Goal: Task Accomplishment & Management: Complete application form

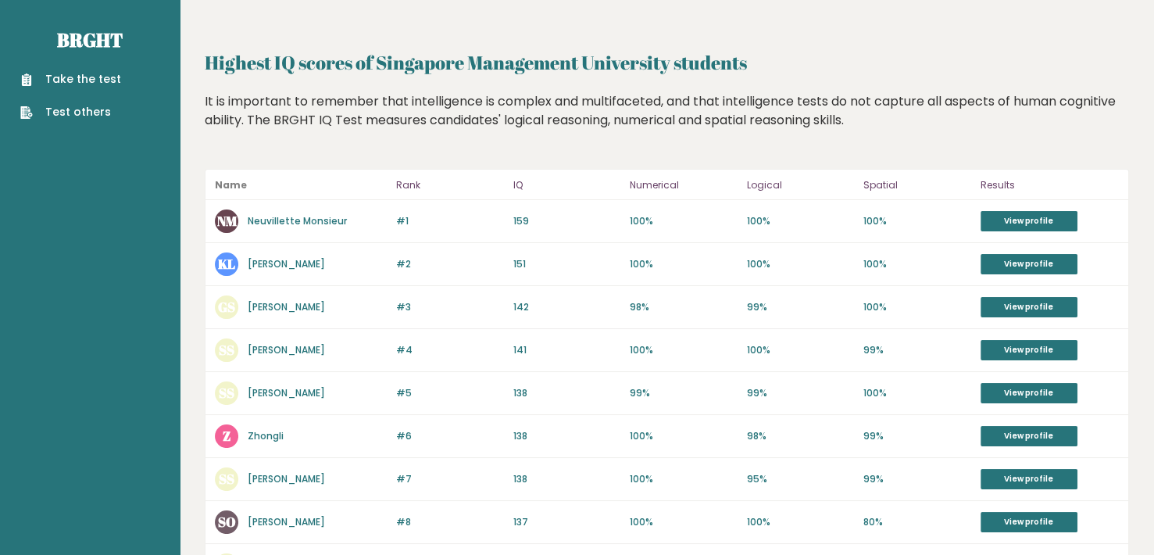
click at [117, 78] on ul "Take the test Test others" at bounding box center [71, 95] width 116 height 49
click at [92, 77] on link "Take the test" at bounding box center [70, 79] width 101 height 16
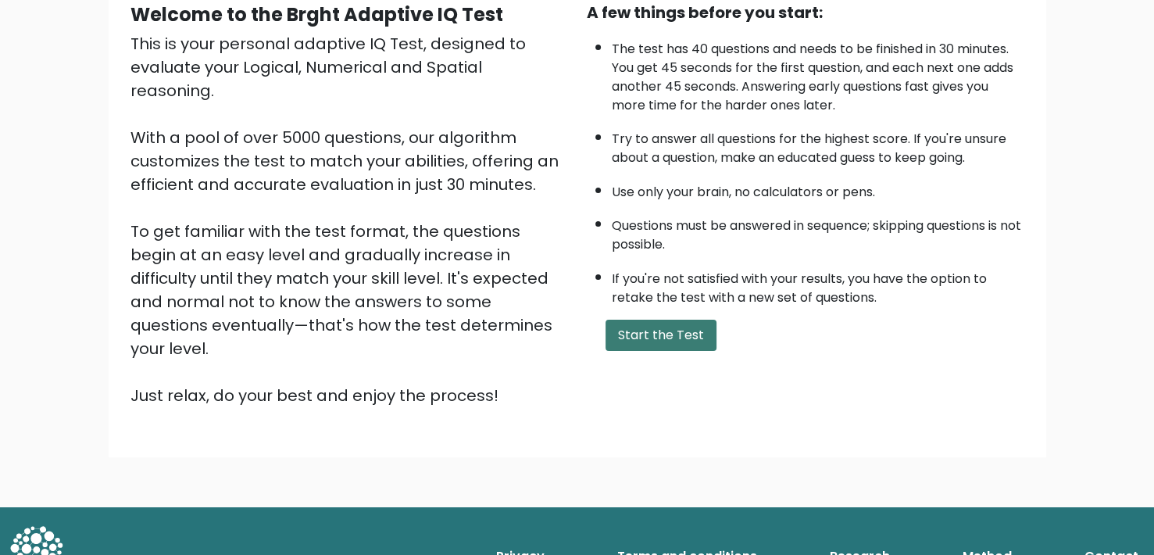
scroll to position [161, 0]
click at [667, 338] on button "Start the Test" at bounding box center [661, 334] width 111 height 31
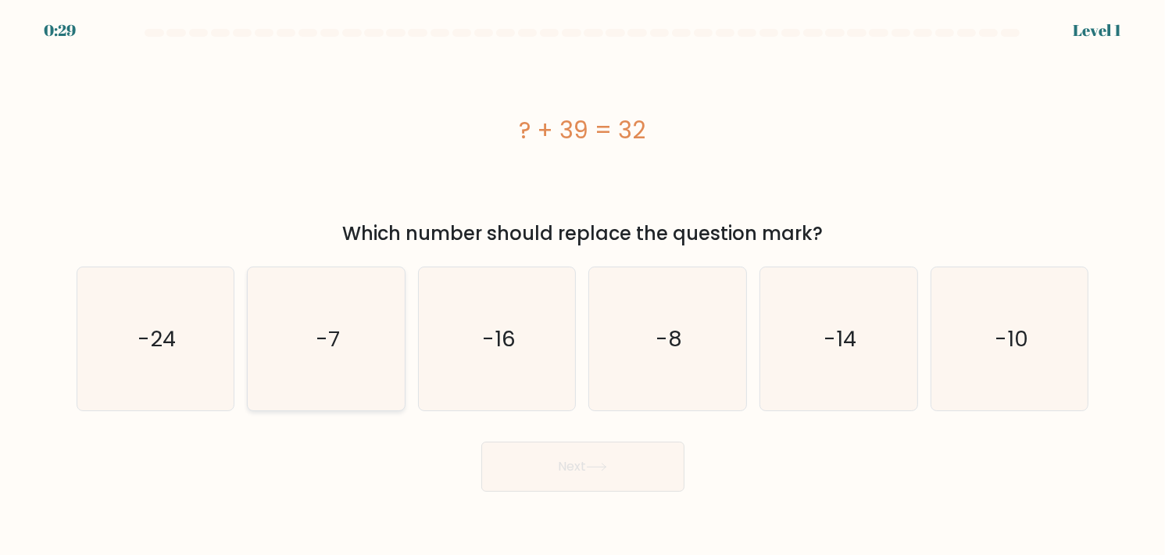
click at [352, 327] on icon "-7" at bounding box center [326, 338] width 143 height 143
click at [583, 285] on input "b. -7" at bounding box center [583, 281] width 1 height 8
radio input "true"
click at [632, 463] on button "Next" at bounding box center [582, 467] width 203 height 50
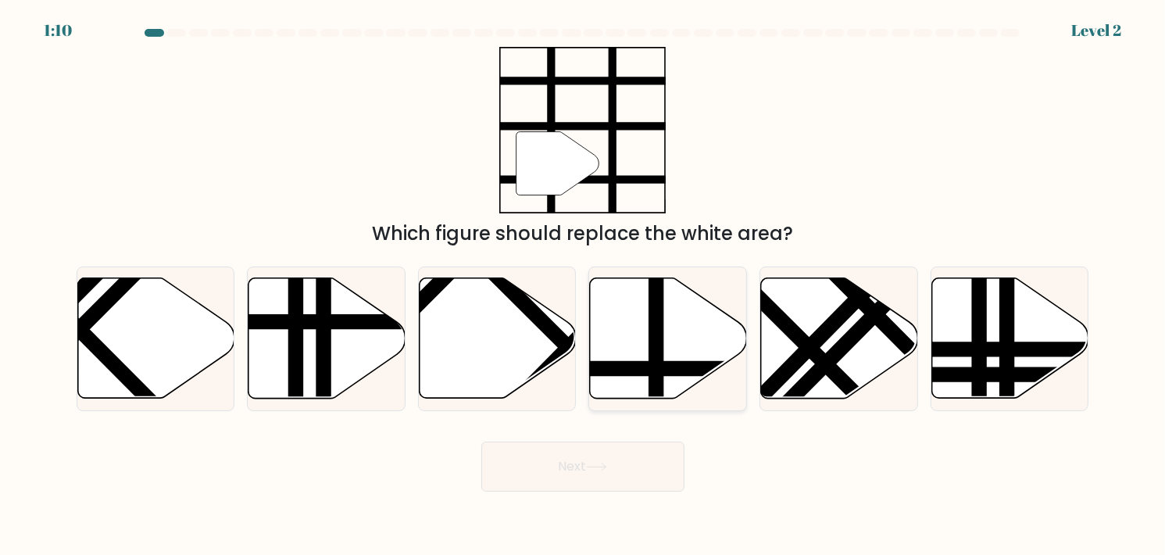
click at [666, 368] on line at bounding box center [716, 368] width 317 height 0
click at [584, 285] on input "d." at bounding box center [583, 281] width 1 height 8
radio input "true"
click at [628, 464] on button "Next" at bounding box center [582, 467] width 203 height 50
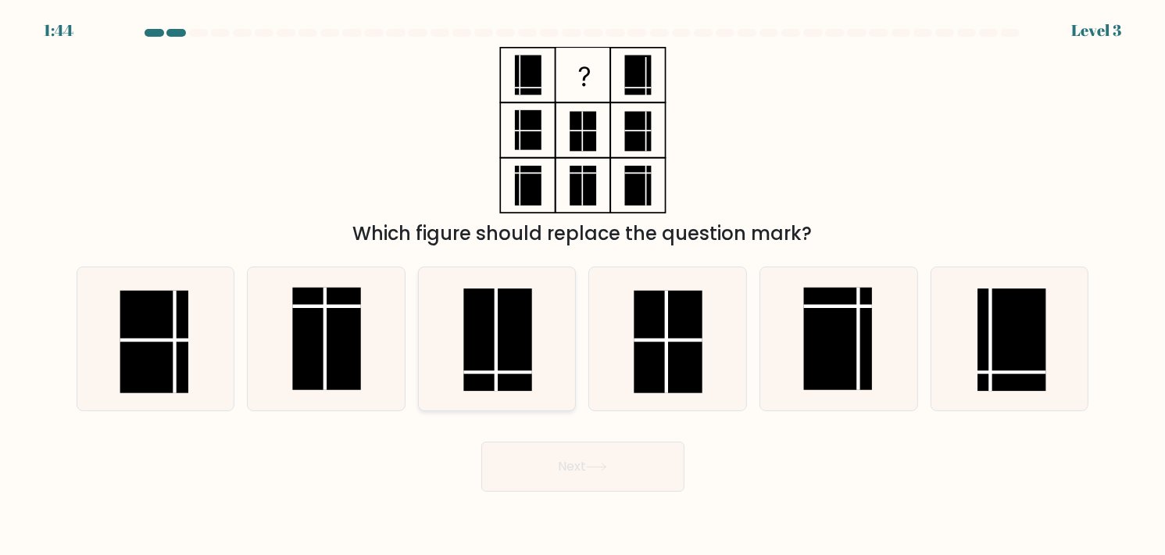
click at [489, 335] on rect at bounding box center [497, 339] width 68 height 102
click at [583, 285] on input "c." at bounding box center [583, 281] width 1 height 8
radio input "true"
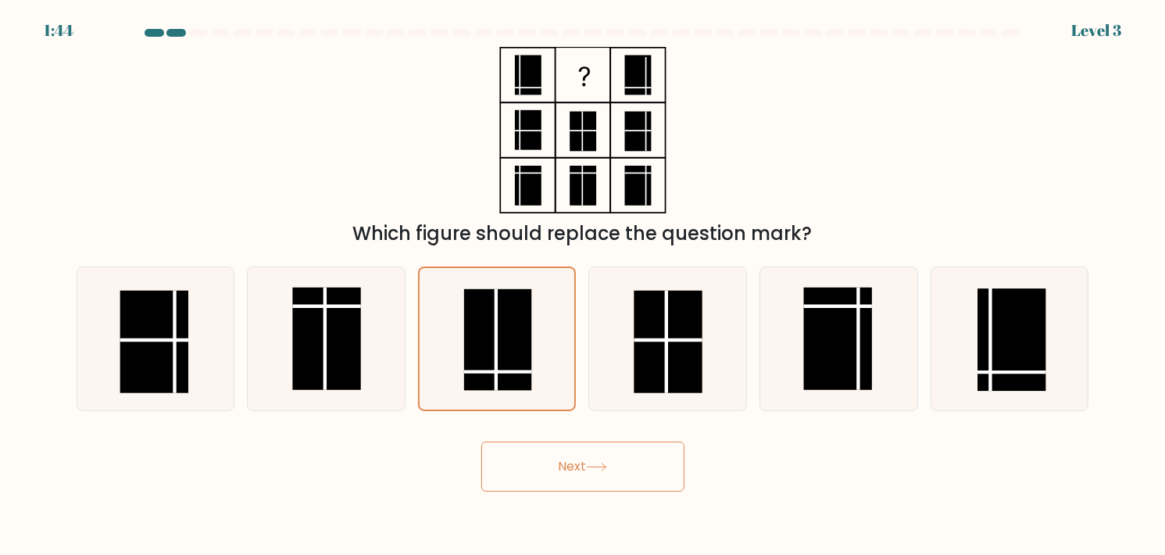
click at [574, 457] on button "Next" at bounding box center [582, 467] width 203 height 50
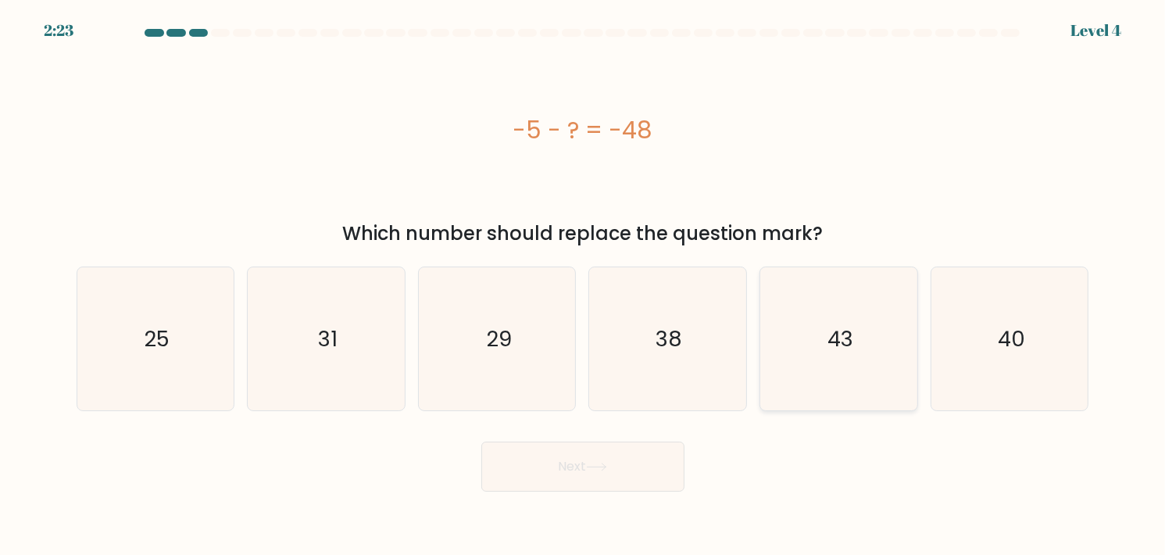
click at [831, 348] on text "43" at bounding box center [841, 339] width 26 height 30
click at [584, 285] on input "e. 43" at bounding box center [583, 281] width 1 height 8
radio input "true"
click at [615, 477] on button "Next" at bounding box center [582, 467] width 203 height 50
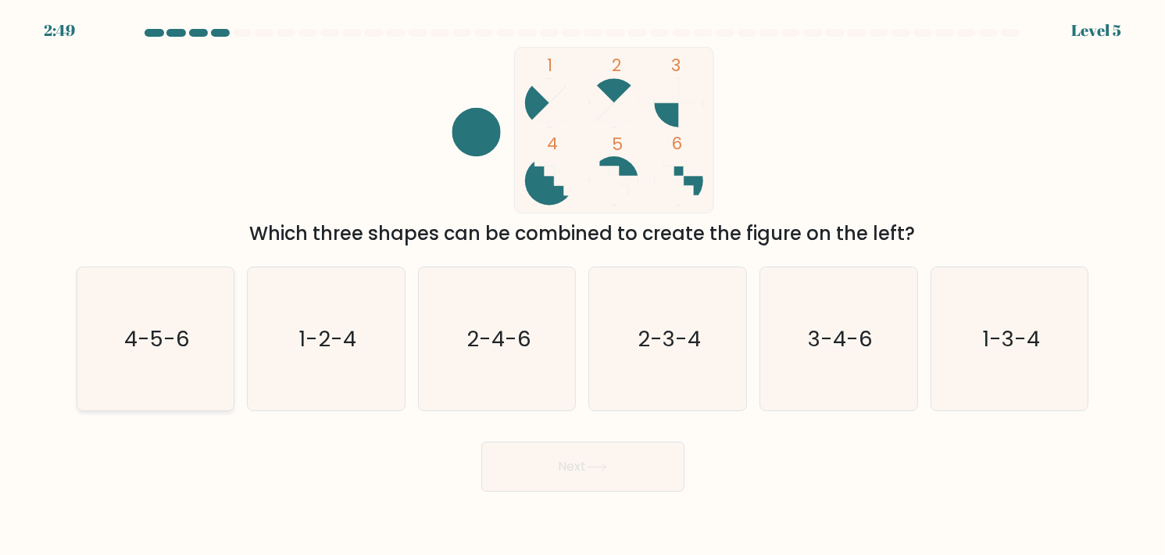
click at [164, 331] on text "4-5-6" at bounding box center [156, 339] width 65 height 30
click at [583, 285] on input "a. 4-5-6" at bounding box center [583, 281] width 1 height 8
radio input "true"
click at [612, 461] on button "Next" at bounding box center [582, 467] width 203 height 50
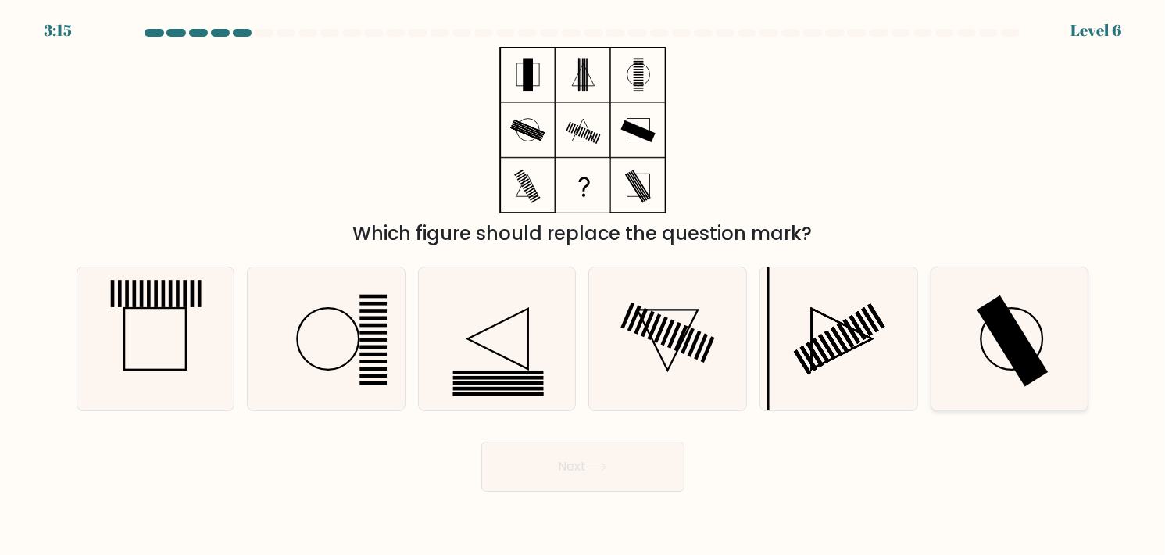
drag, startPoint x: 1050, startPoint y: 284, endPoint x: 1002, endPoint y: 307, distance: 52.8
click at [1049, 284] on icon at bounding box center [1010, 338] width 143 height 143
click at [584, 284] on input "f." at bounding box center [583, 281] width 1 height 8
radio input "true"
click at [591, 467] on icon at bounding box center [596, 467] width 21 height 9
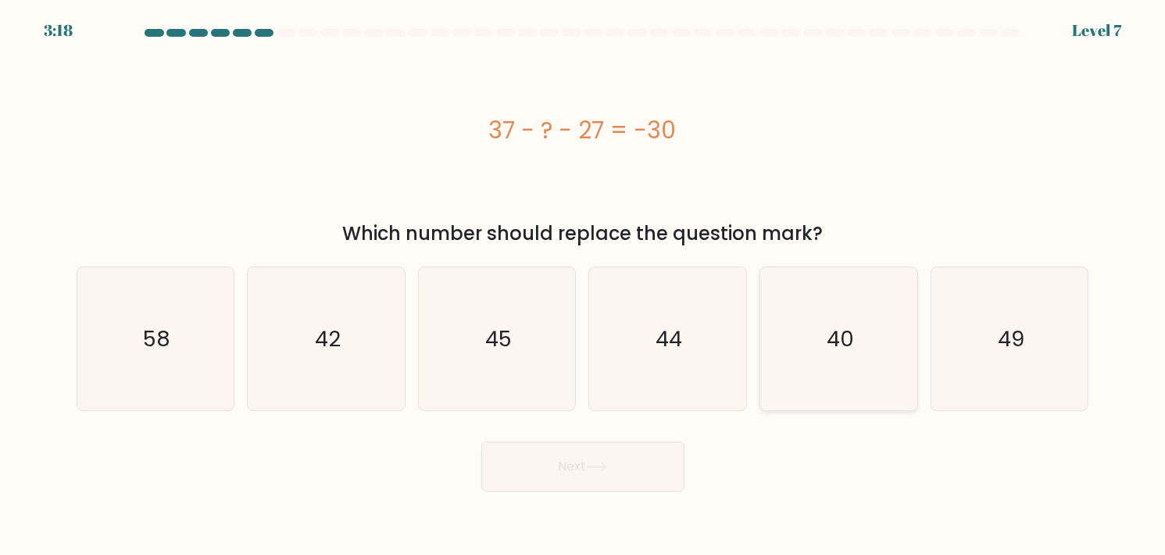
click at [889, 333] on icon "40" at bounding box center [838, 338] width 143 height 143
click at [584, 285] on input "e. 40" at bounding box center [583, 281] width 1 height 8
radio input "true"
click at [617, 467] on button "Next" at bounding box center [582, 467] width 203 height 50
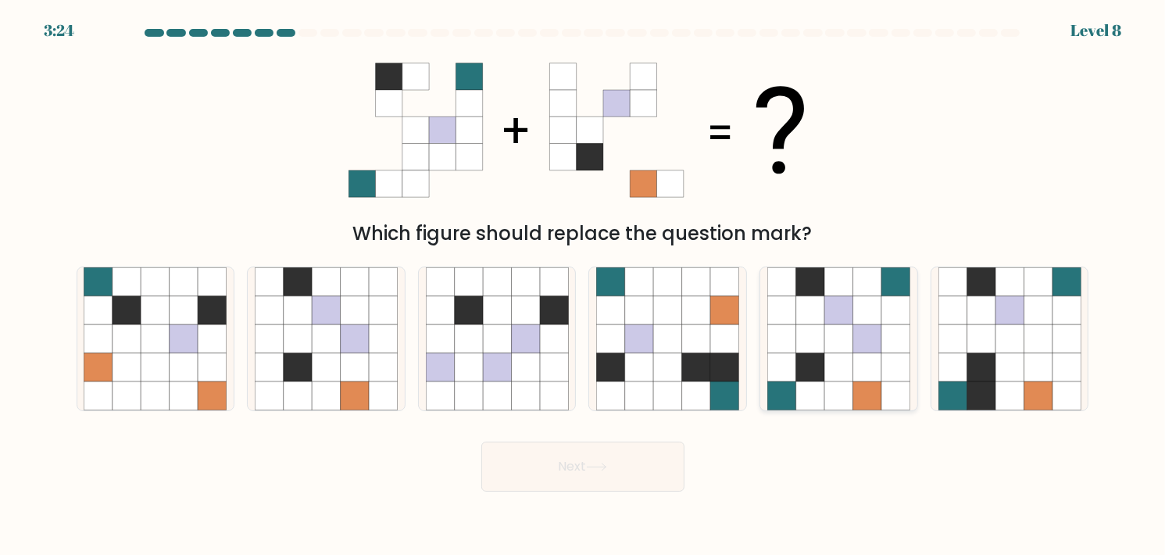
click at [865, 332] on icon at bounding box center [867, 338] width 28 height 28
click at [584, 285] on input "e." at bounding box center [583, 281] width 1 height 8
radio input "true"
click at [627, 490] on button "Next" at bounding box center [582, 467] width 203 height 50
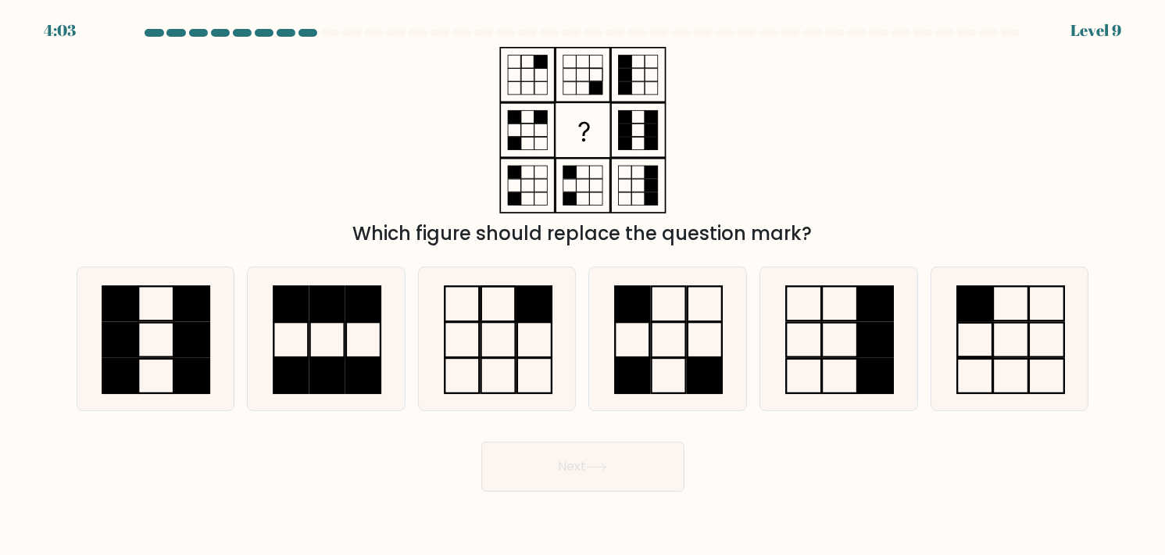
click at [784, 216] on div "Which figure should replace the question mark?" at bounding box center [583, 147] width 1032 height 201
click at [696, 324] on icon at bounding box center [667, 338] width 143 height 143
click at [584, 285] on input "d." at bounding box center [583, 281] width 1 height 8
radio input "true"
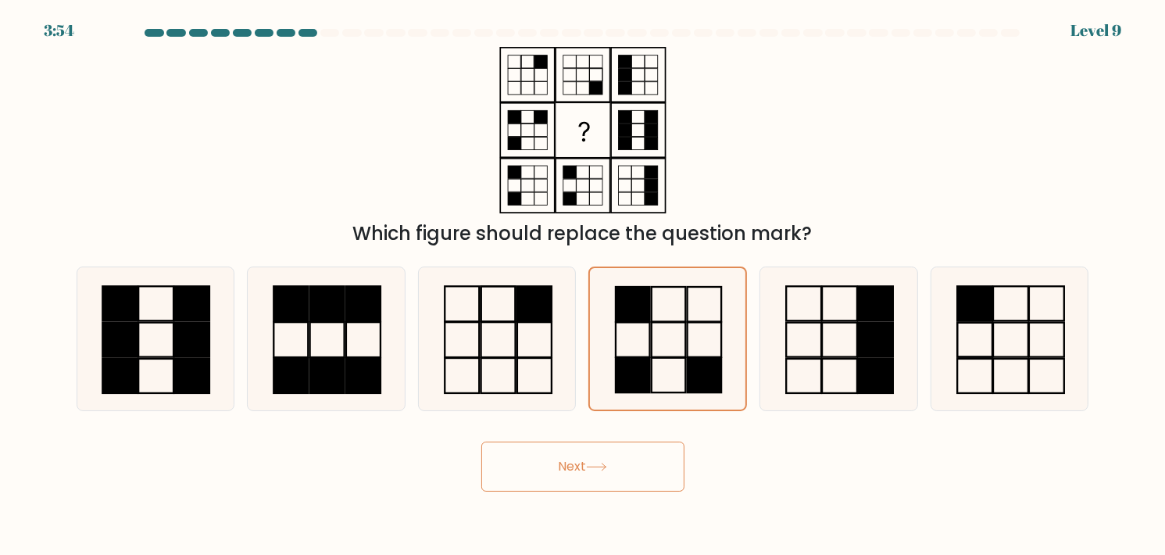
click at [626, 476] on button "Next" at bounding box center [582, 467] width 203 height 50
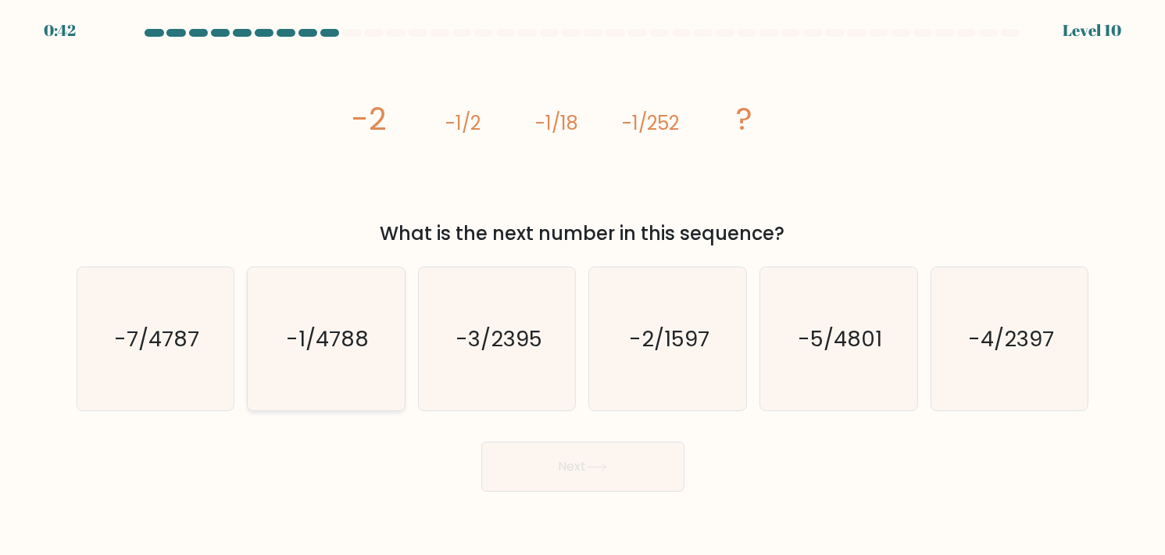
click at [276, 306] on icon "-1/4788" at bounding box center [326, 338] width 143 height 143
click at [583, 285] on input "b. -1/4788" at bounding box center [583, 281] width 1 height 8
radio input "true"
drag, startPoint x: 589, startPoint y: 493, endPoint x: 590, endPoint y: 471, distance: 21.9
click at [589, 485] on body "0:32 Level 10" at bounding box center [582, 277] width 1165 height 555
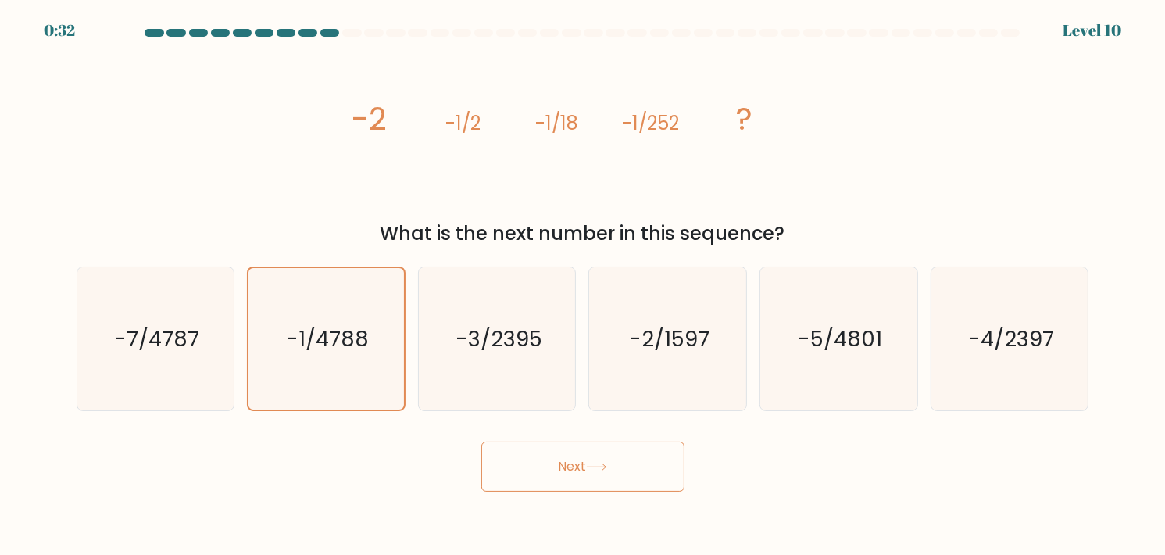
click at [590, 471] on button "Next" at bounding box center [582, 467] width 203 height 50
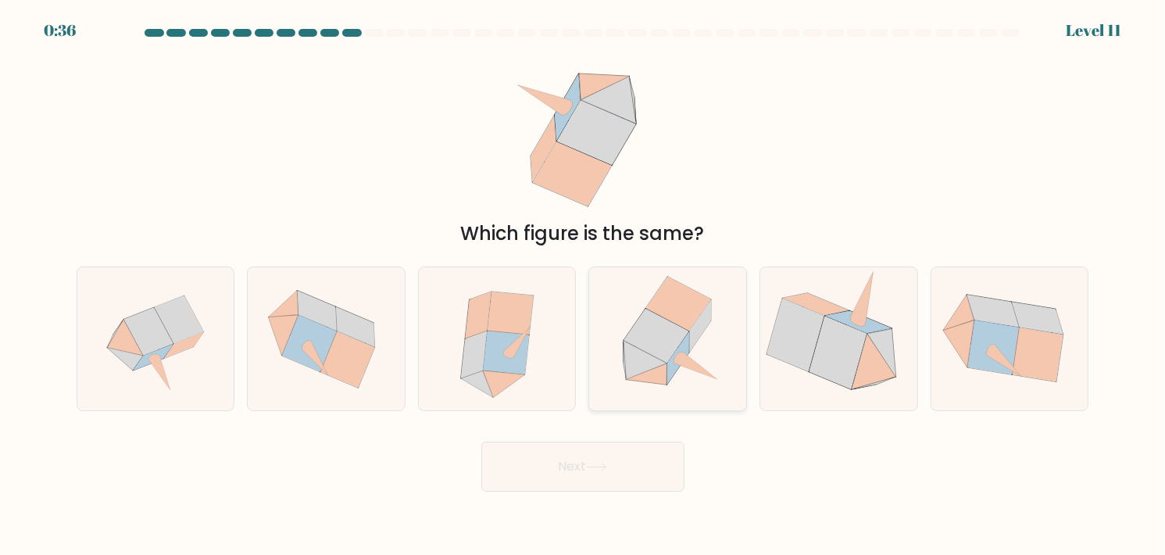
click at [699, 352] on icon at bounding box center [668, 338] width 140 height 143
click at [584, 285] on input "d." at bounding box center [583, 281] width 1 height 8
radio input "true"
click at [541, 348] on icon at bounding box center [497, 338] width 127 height 143
click at [583, 285] on input "c." at bounding box center [583, 281] width 1 height 8
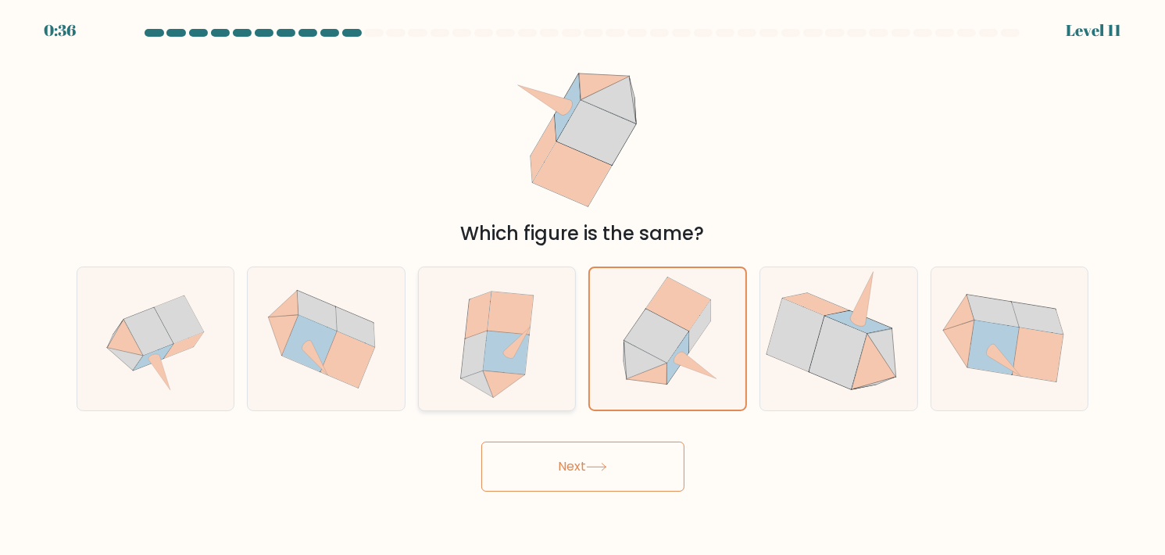
radio input "true"
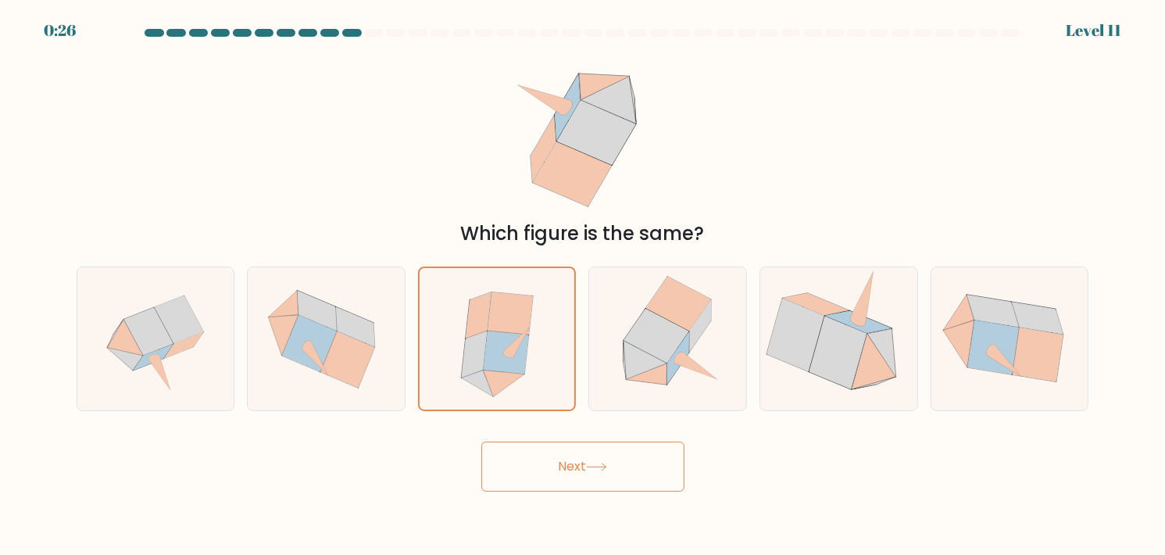
click at [661, 460] on button "Next" at bounding box center [582, 467] width 203 height 50
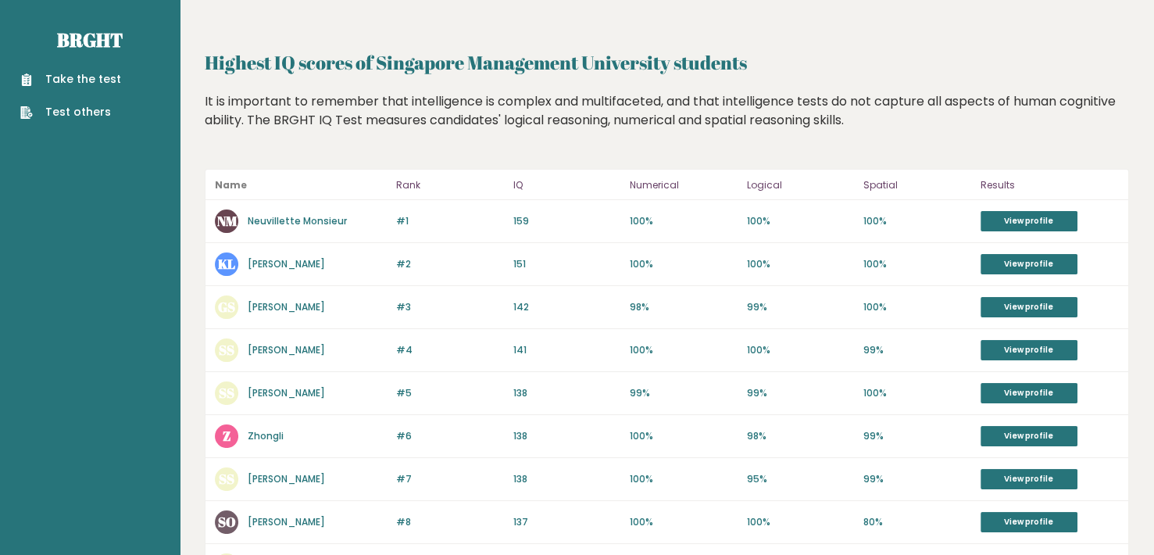
click at [95, 87] on link "Take the test" at bounding box center [70, 79] width 101 height 16
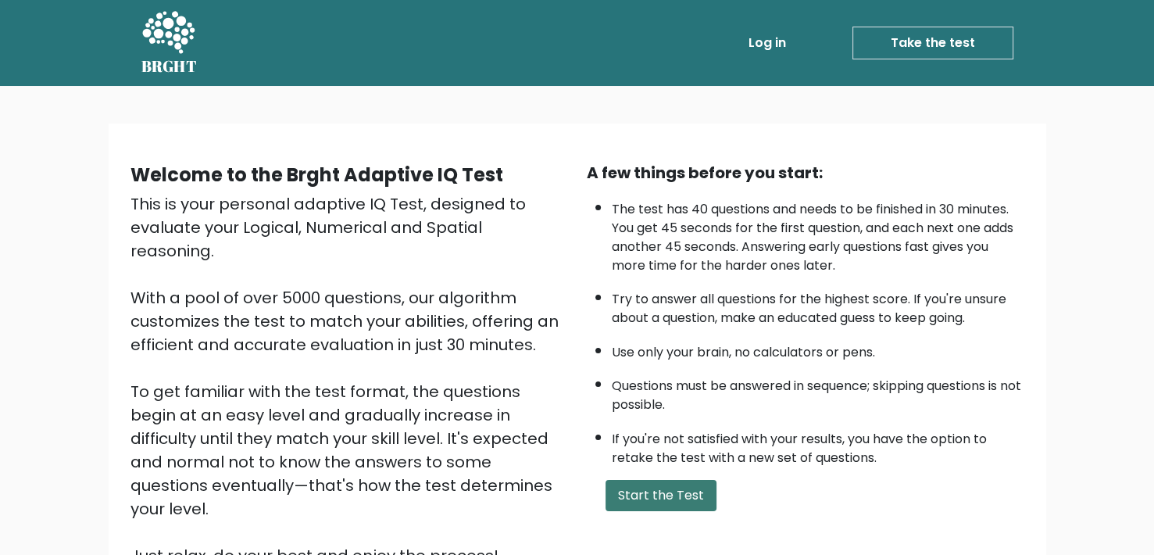
click at [668, 491] on button "Start the Test" at bounding box center [661, 495] width 111 height 31
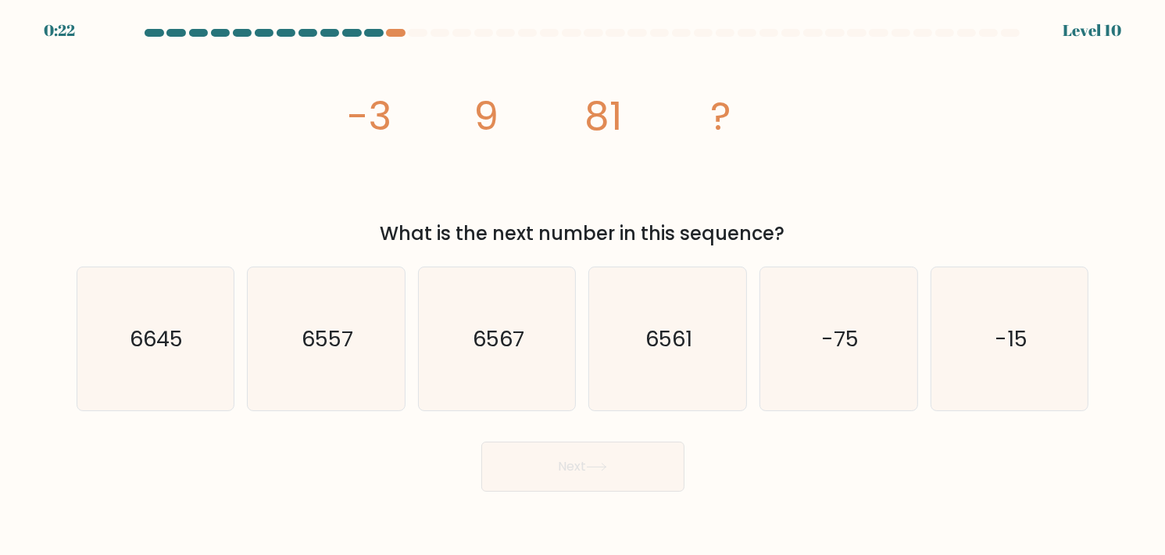
click at [369, 33] on div at bounding box center [373, 33] width 19 height 8
click at [305, 330] on text "6557" at bounding box center [328, 339] width 52 height 30
click at [583, 285] on input "b. 6557" at bounding box center [583, 281] width 1 height 8
radio input "true"
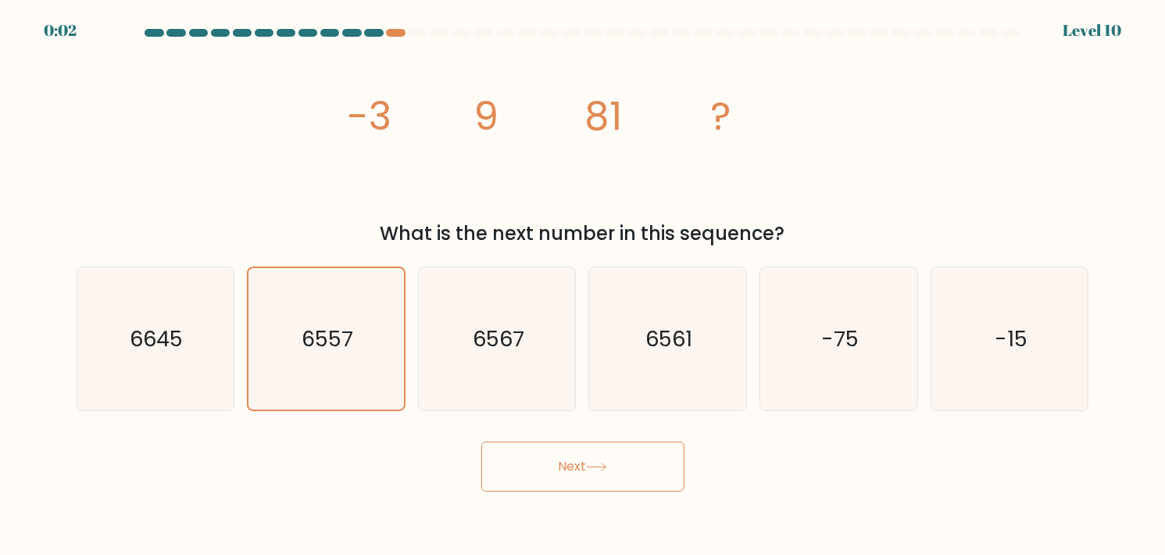
click at [581, 461] on button "Next" at bounding box center [582, 467] width 203 height 50
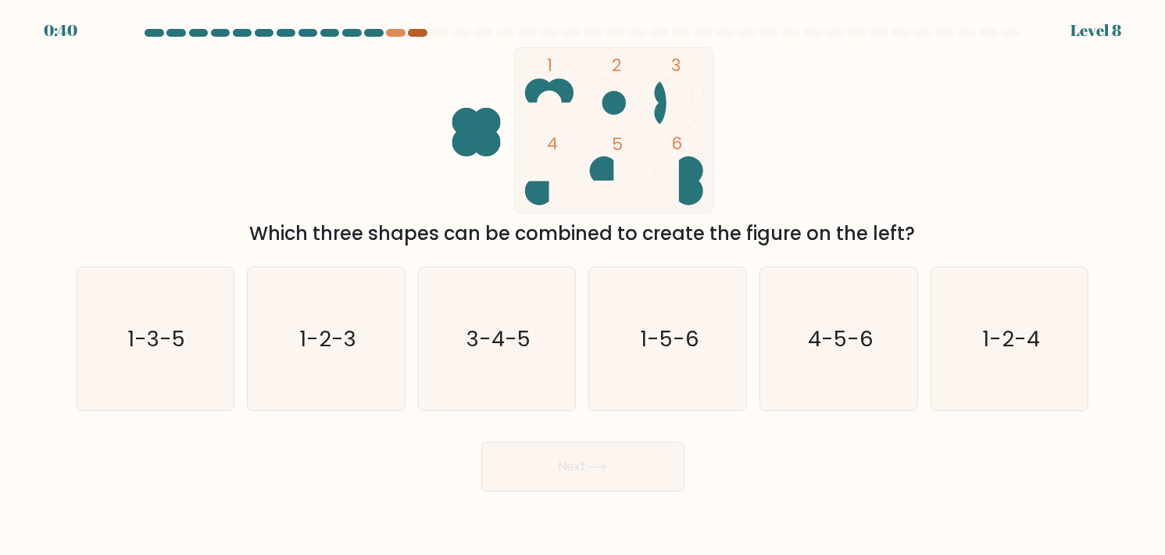
click at [412, 34] on div at bounding box center [417, 33] width 19 height 8
click at [399, 34] on div at bounding box center [395, 33] width 19 height 8
click at [366, 32] on div at bounding box center [373, 33] width 19 height 8
